Goal: Information Seeking & Learning: Learn about a topic

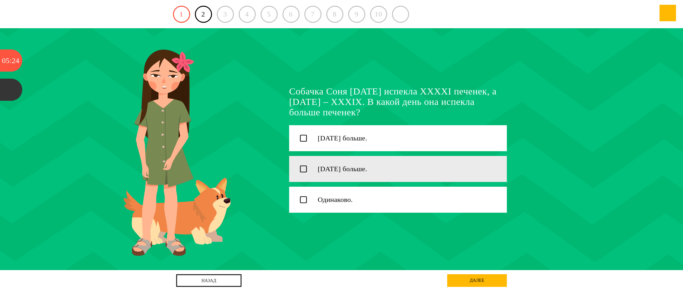
click at [306, 171] on icon at bounding box center [303, 169] width 6 height 6
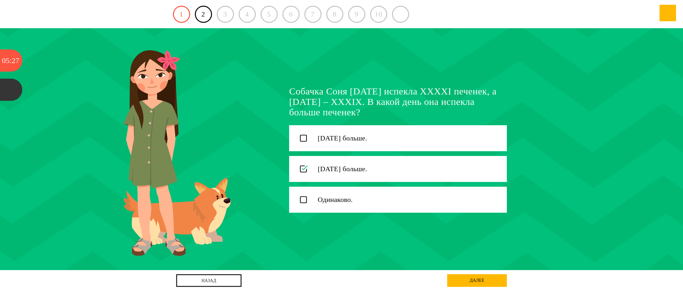
click at [457, 280] on div "далее" at bounding box center [477, 281] width 60 height 13
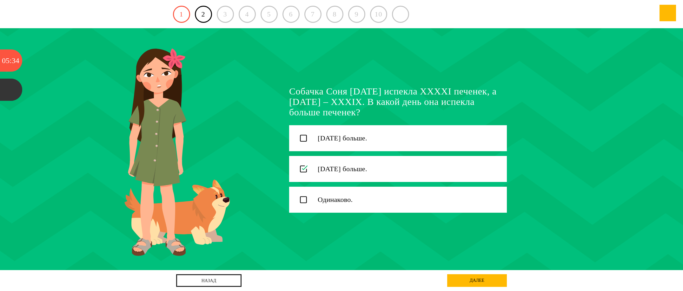
click at [459, 279] on div "далее" at bounding box center [477, 281] width 60 height 13
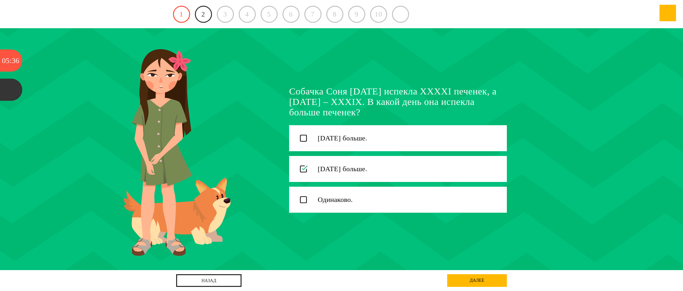
click at [203, 17] on link "2" at bounding box center [203, 14] width 17 height 17
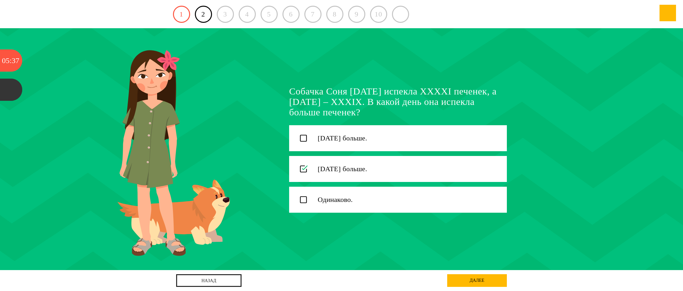
click at [223, 15] on div "3" at bounding box center [225, 14] width 17 height 17
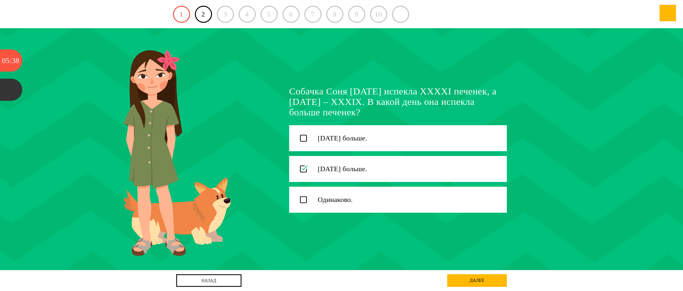
click at [227, 14] on div "3" at bounding box center [225, 14] width 17 height 17
click at [224, 14] on div "3" at bounding box center [225, 14] width 17 height 17
click at [219, 14] on div "3" at bounding box center [225, 14] width 17 height 17
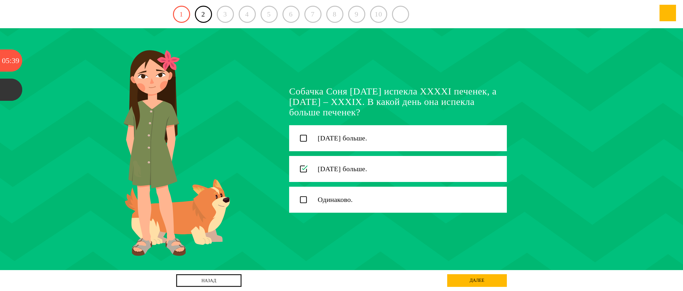
drag, startPoint x: 654, startPoint y: 121, endPoint x: 650, endPoint y: 119, distance: 4.5
click at [654, 122] on icon at bounding box center [343, 149] width 694 height 97
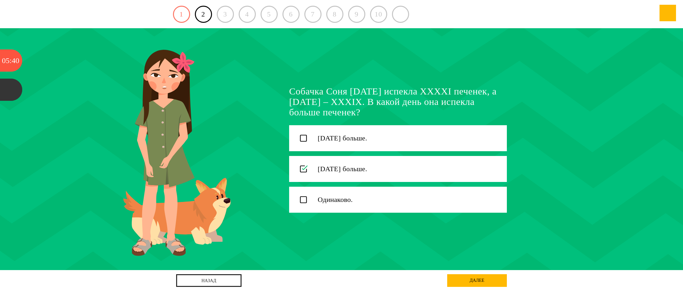
drag, startPoint x: 183, startPoint y: 17, endPoint x: 186, endPoint y: 17, distance: 3.2
click at [182, 17] on link "1" at bounding box center [181, 14] width 17 height 17
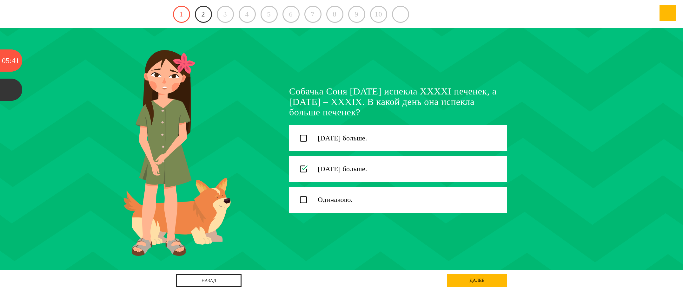
click at [204, 17] on link "2" at bounding box center [203, 14] width 17 height 17
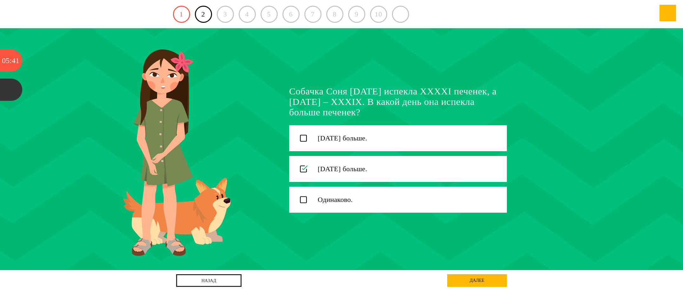
click at [226, 15] on div "3" at bounding box center [225, 14] width 17 height 17
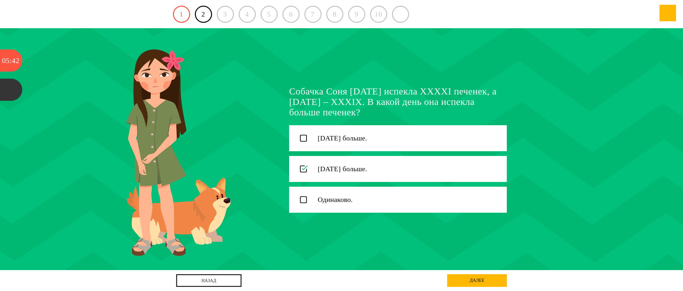
click at [223, 15] on div "3" at bounding box center [225, 14] width 17 height 17
click at [224, 15] on div "3" at bounding box center [225, 14] width 17 height 17
